Goal: Task Accomplishment & Management: Manage account settings

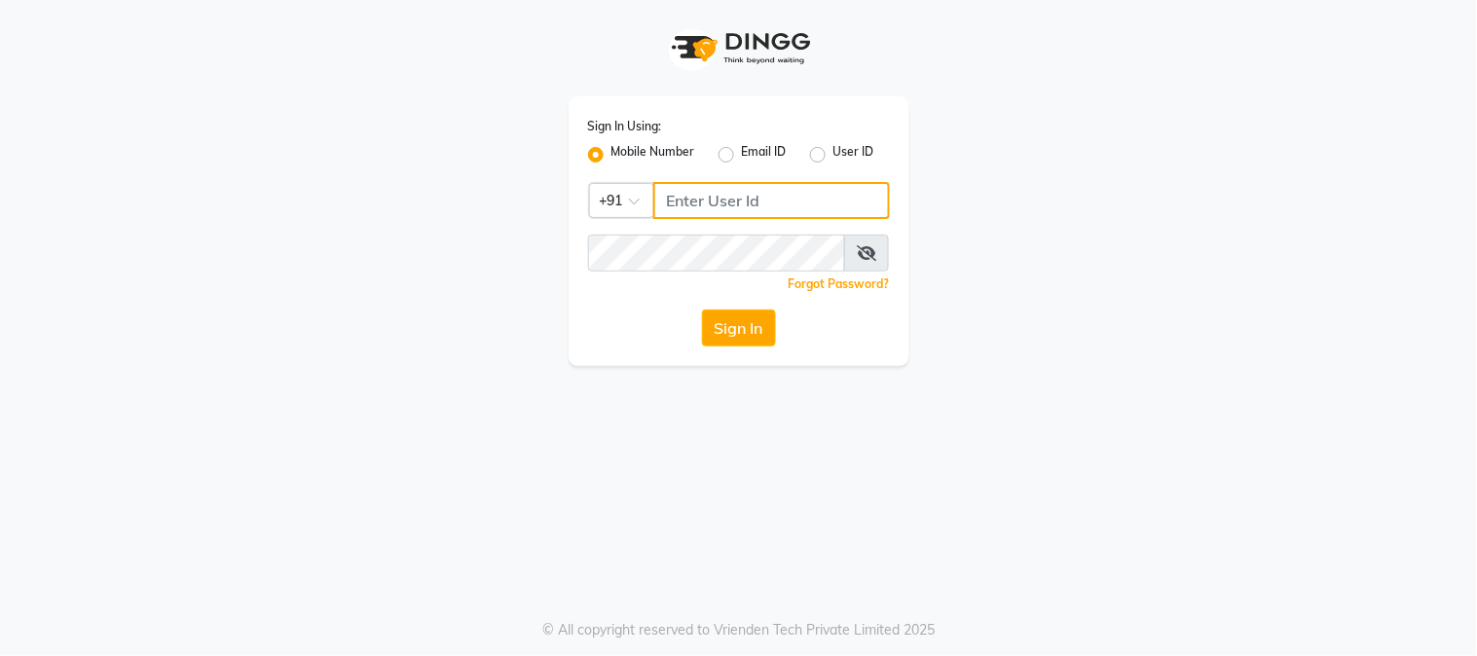
click at [703, 199] on input "Username" at bounding box center [771, 200] width 237 height 37
type input "7715875138"
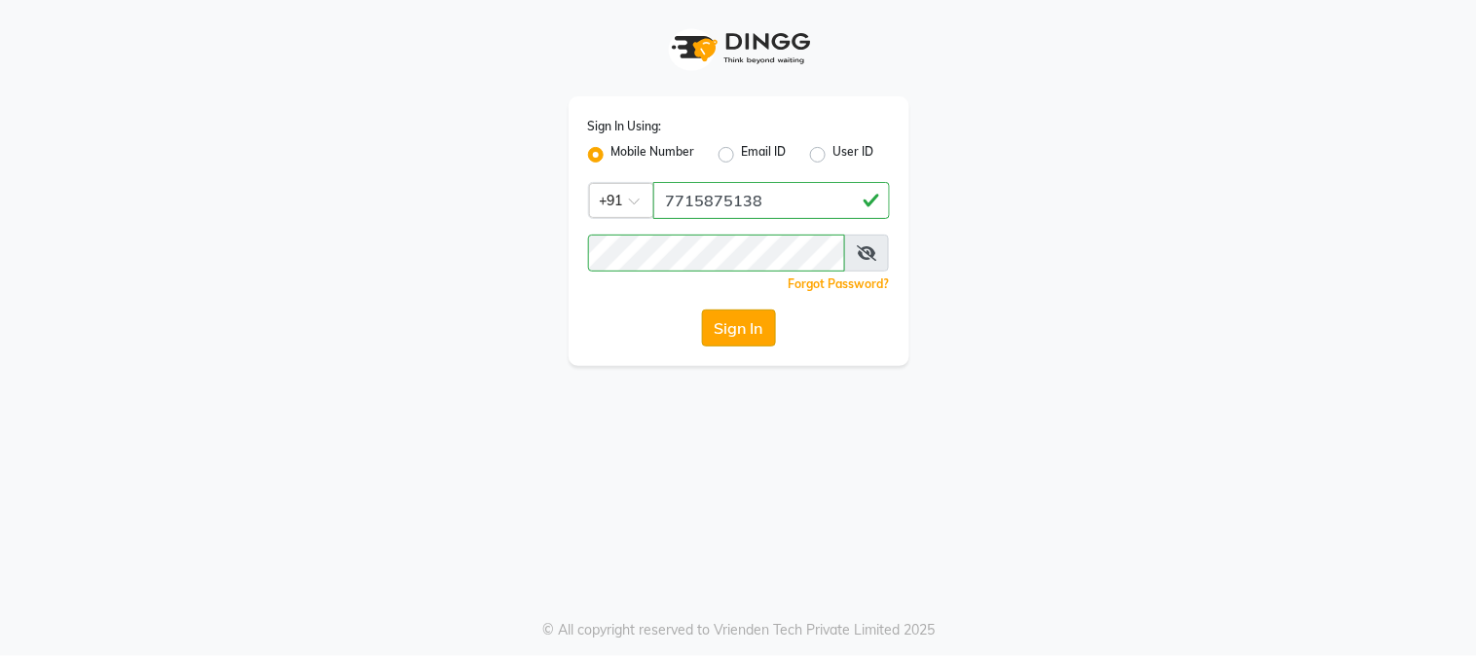
click at [720, 326] on button "Sign In" at bounding box center [739, 328] width 74 height 37
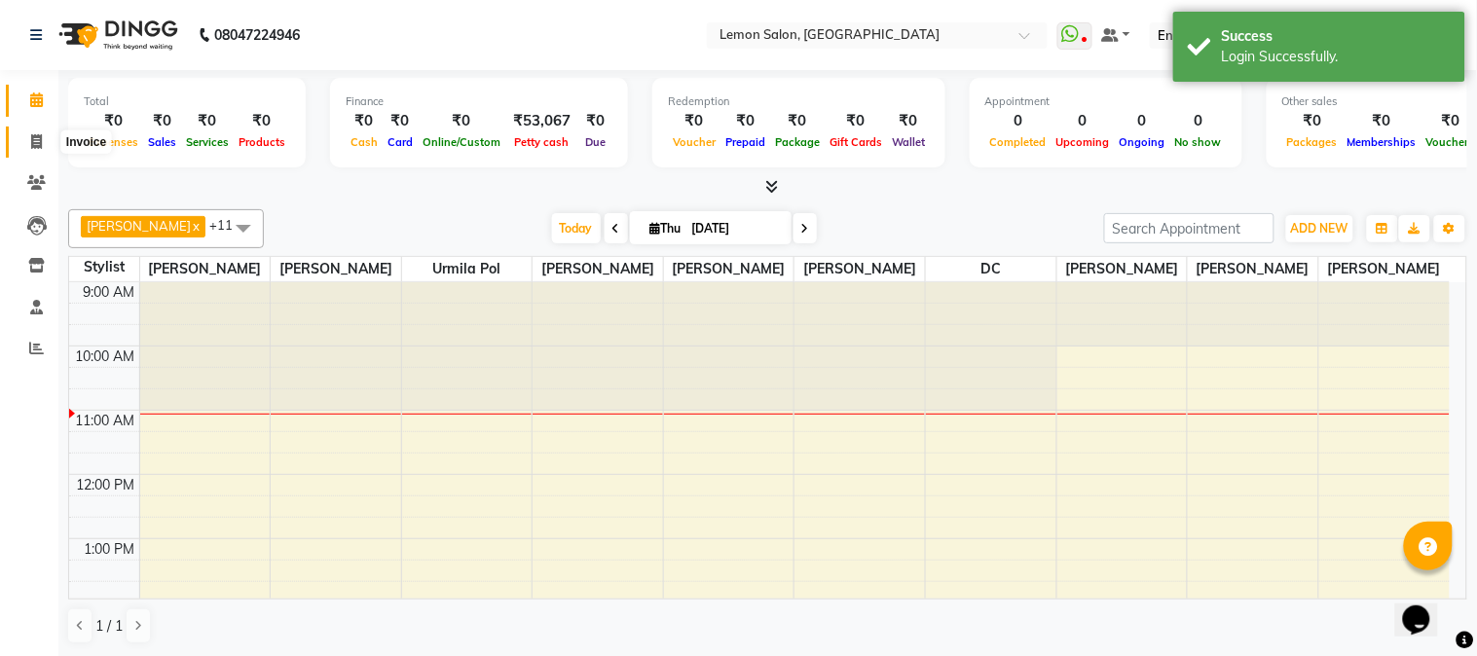
click at [34, 134] on icon at bounding box center [36, 141] width 11 height 15
select select "565"
select select "service"
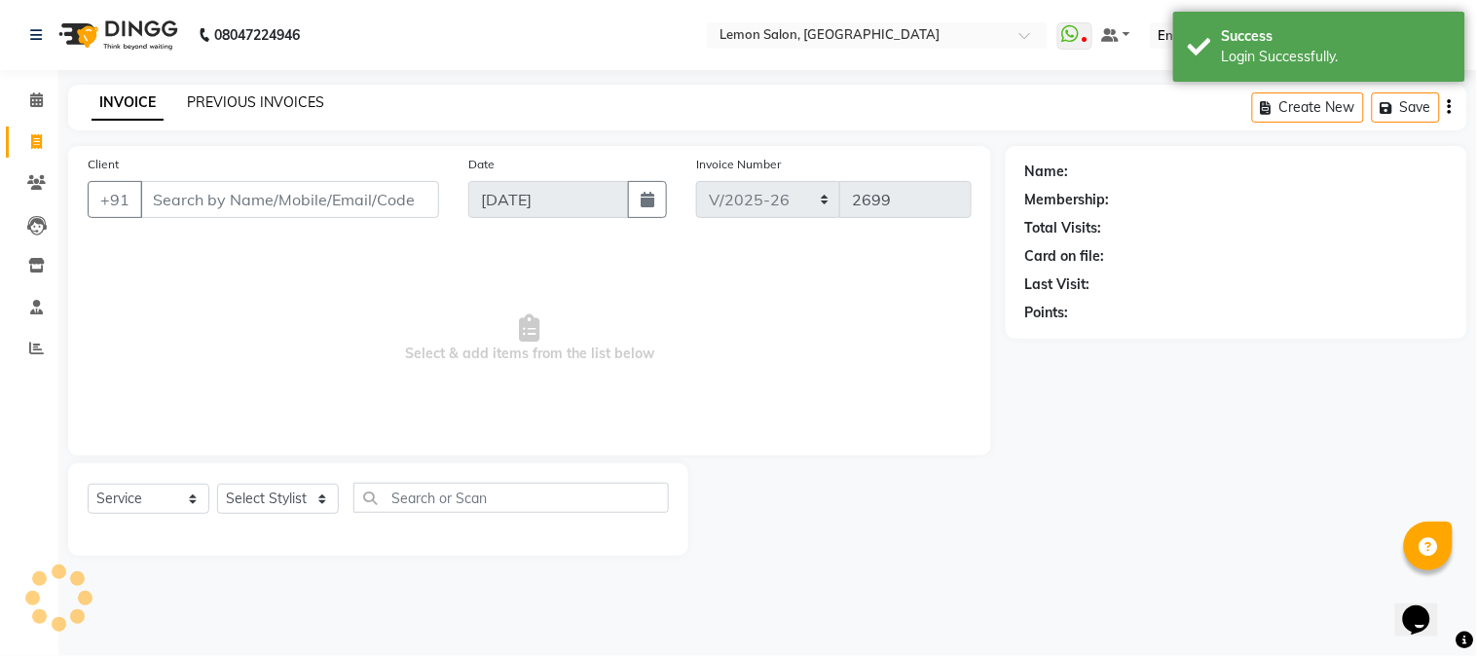
click at [250, 102] on link "PREVIOUS INVOICES" at bounding box center [255, 102] width 137 height 18
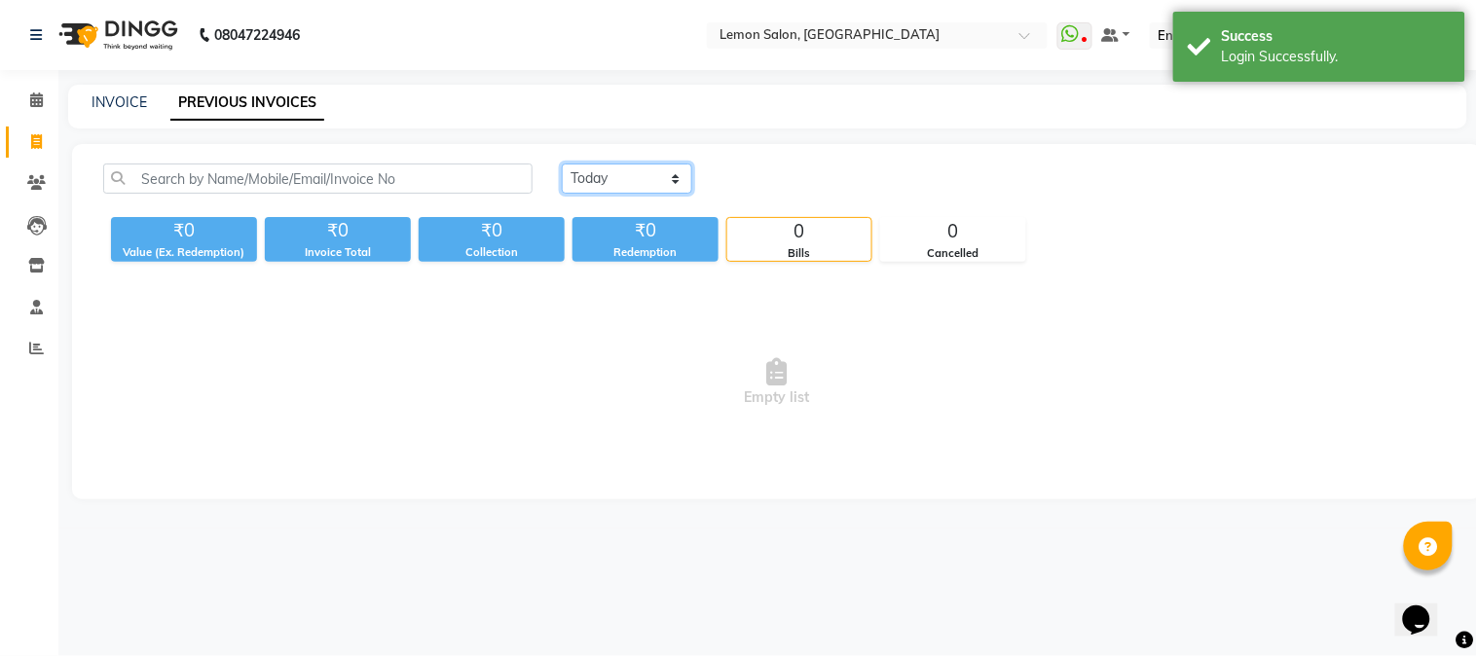
drag, startPoint x: 609, startPoint y: 176, endPoint x: 608, endPoint y: 190, distance: 13.7
click at [609, 176] on select "Today Yesterday Custom Range" at bounding box center [627, 179] width 130 height 30
select select "yesterday"
click at [562, 164] on select "Today Yesterday Custom Range" at bounding box center [627, 179] width 130 height 30
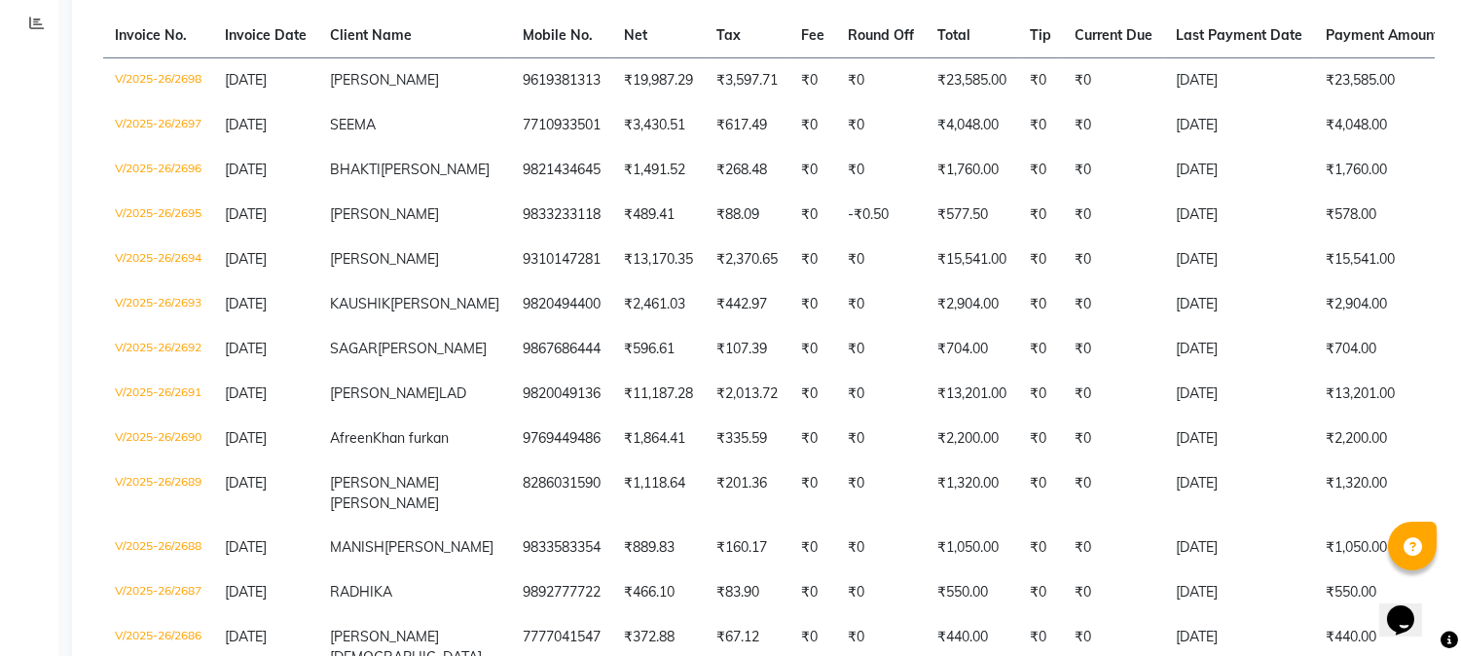
scroll to position [286, 0]
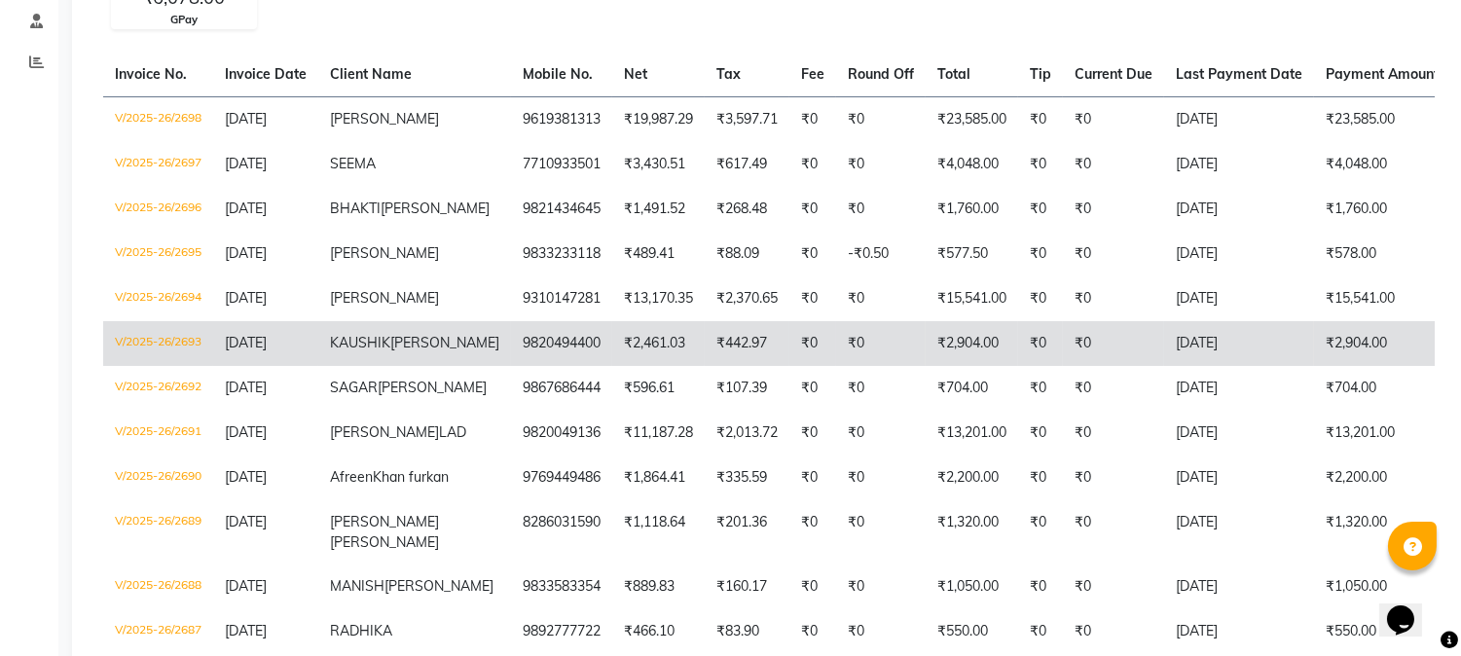
click at [612, 349] on td "₹2,461.03" at bounding box center [658, 343] width 92 height 45
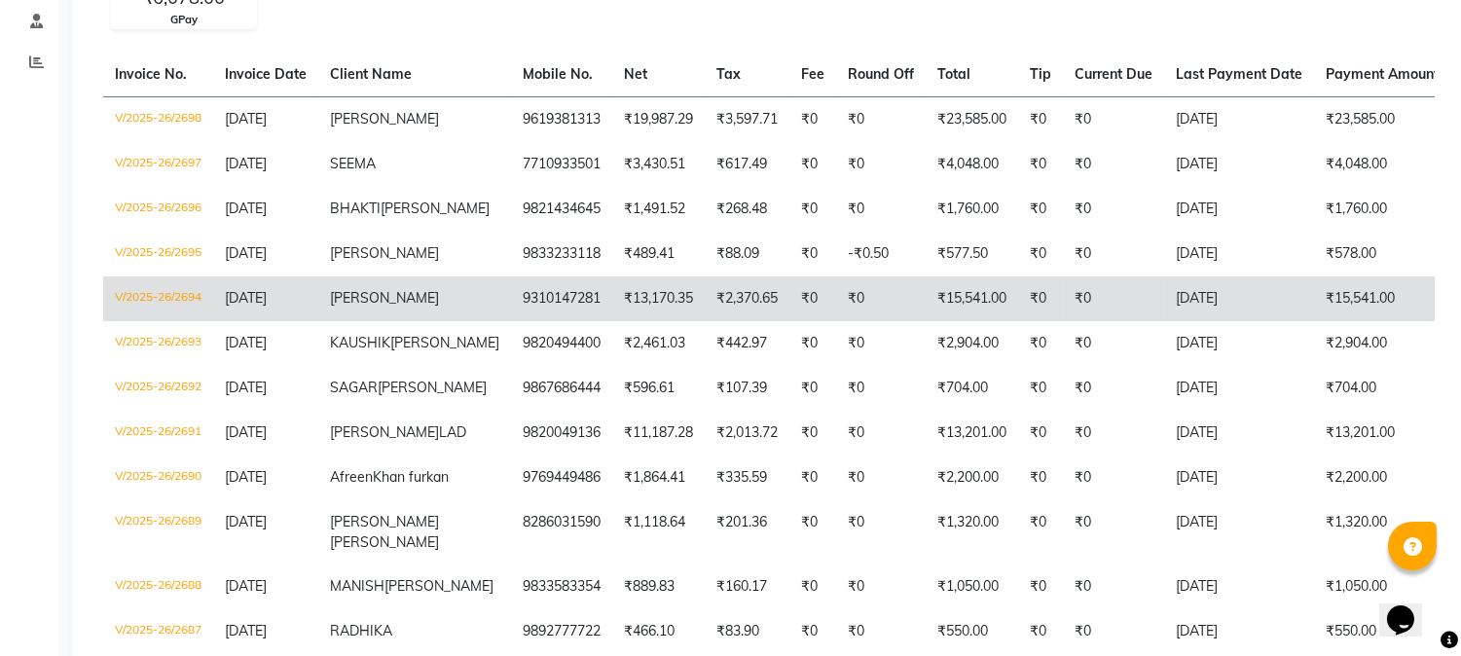
click at [612, 321] on td "₹13,170.35" at bounding box center [658, 298] width 92 height 45
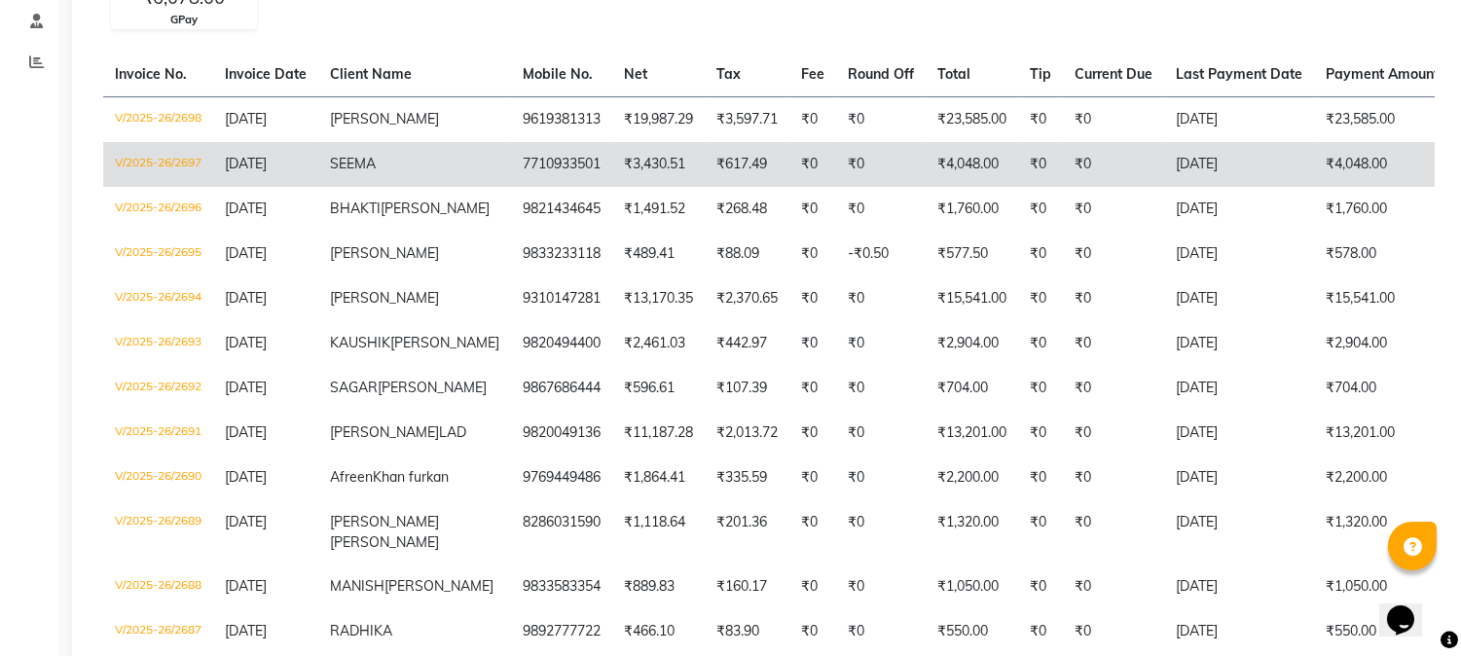
click at [511, 170] on td "7710933501" at bounding box center [561, 164] width 101 height 45
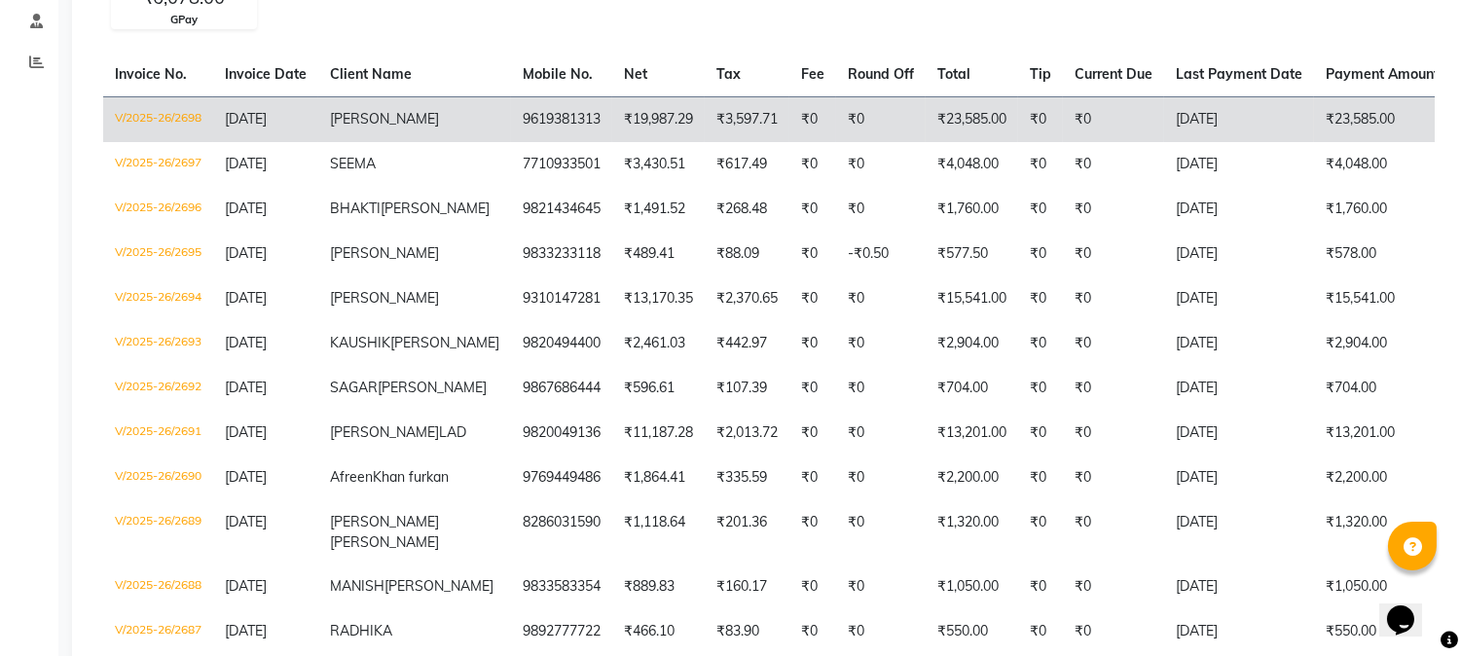
click at [511, 122] on td "9619381313" at bounding box center [561, 119] width 101 height 46
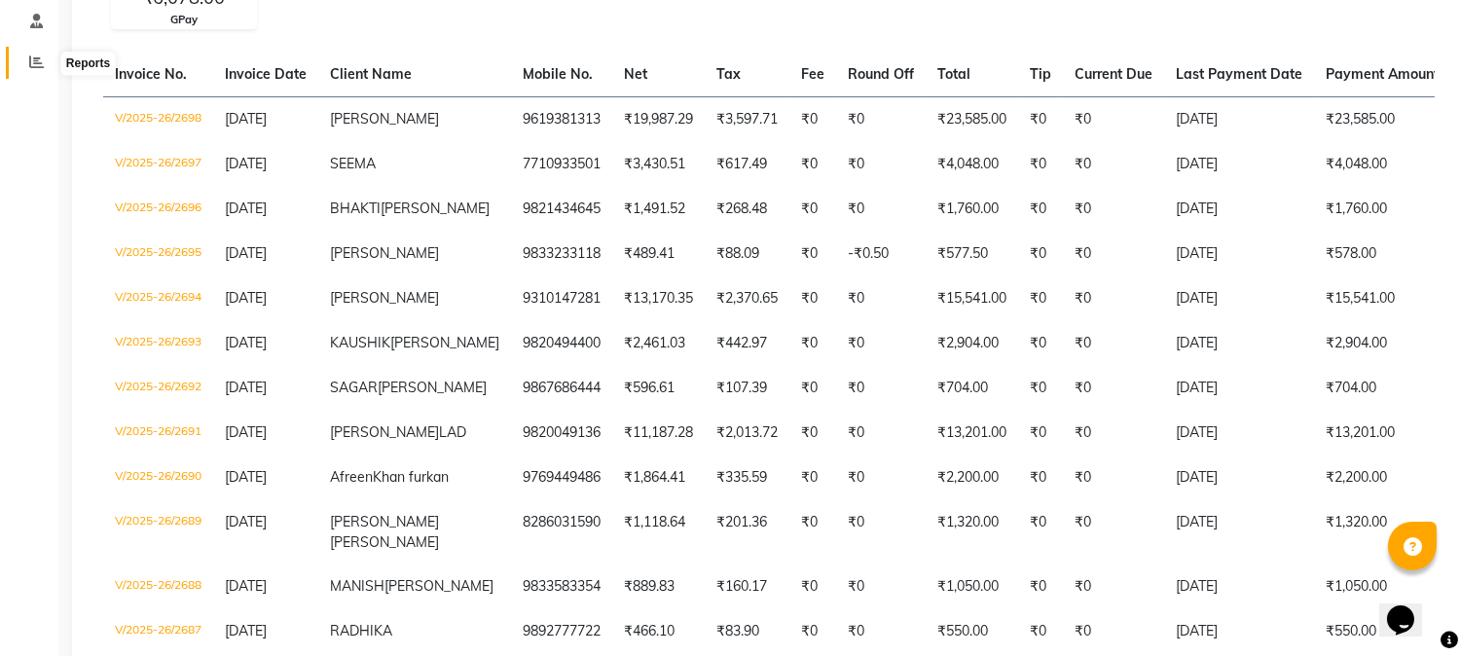
click at [32, 60] on icon at bounding box center [36, 62] width 15 height 15
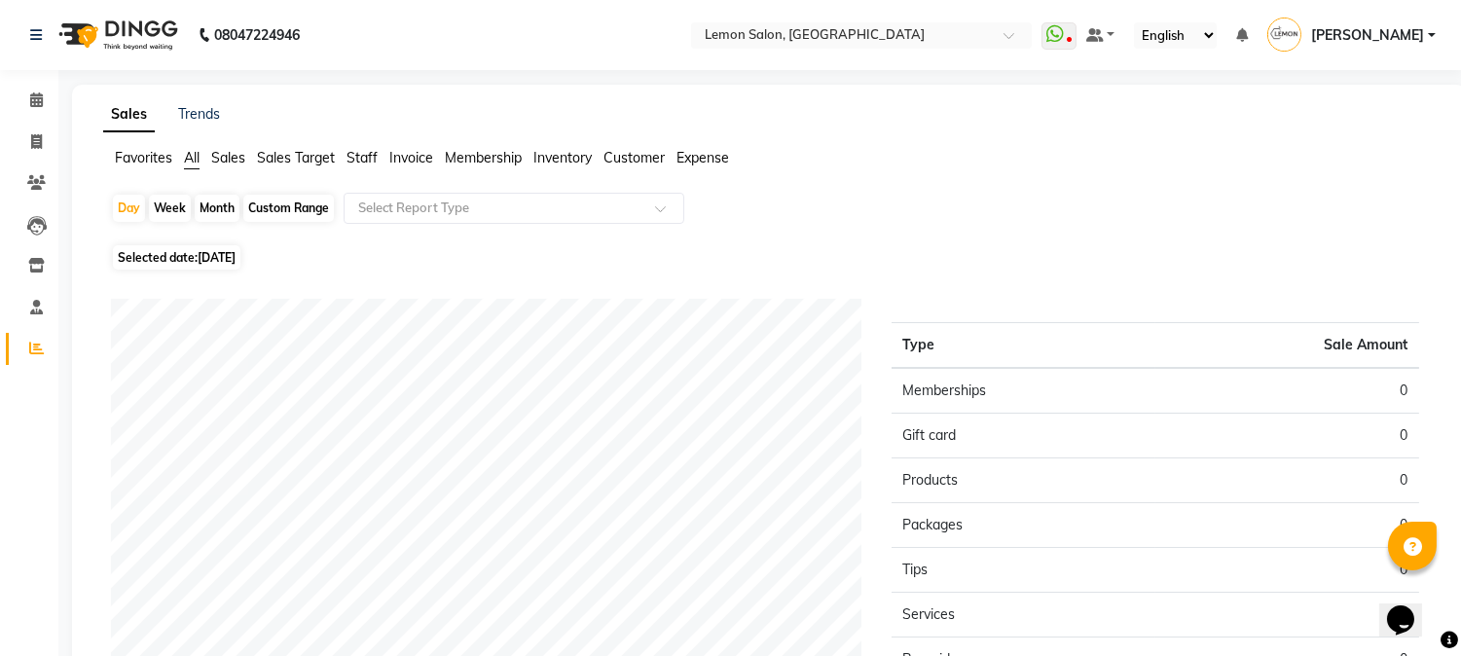
click at [948, 156] on ul "Favorites All Sales Sales Target Staff Invoice Membership Inventory Customer Ex…" at bounding box center [769, 158] width 1332 height 21
